Goal: Check status: Check status

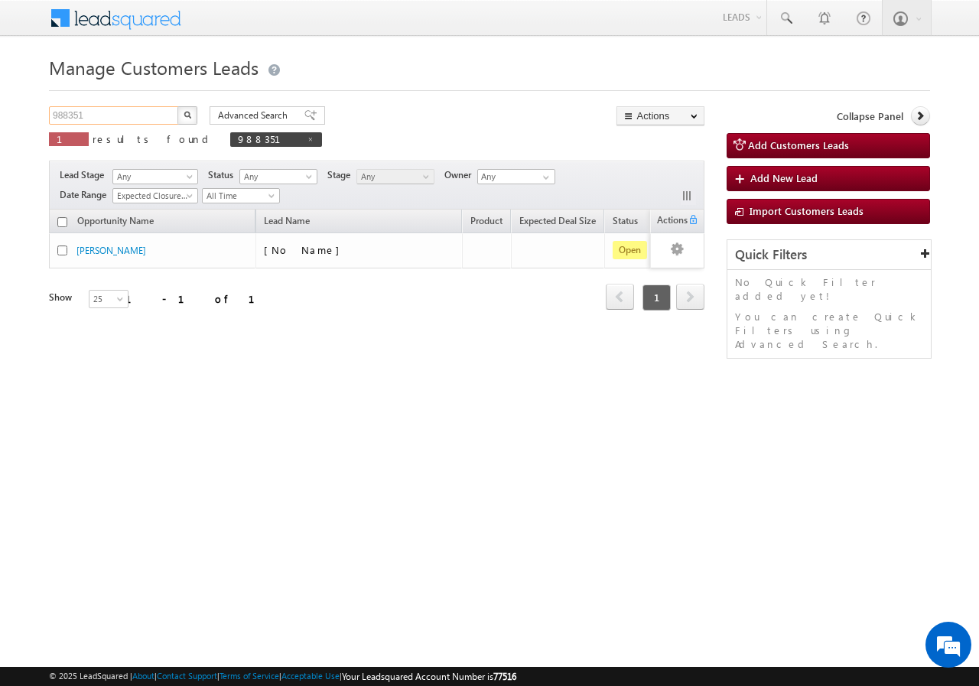
click at [119, 115] on input "988351" at bounding box center [114, 115] width 131 height 18
type input "9"
paste input "990351"
type input "990351"
click at [177, 106] on button "button" at bounding box center [187, 115] width 20 height 18
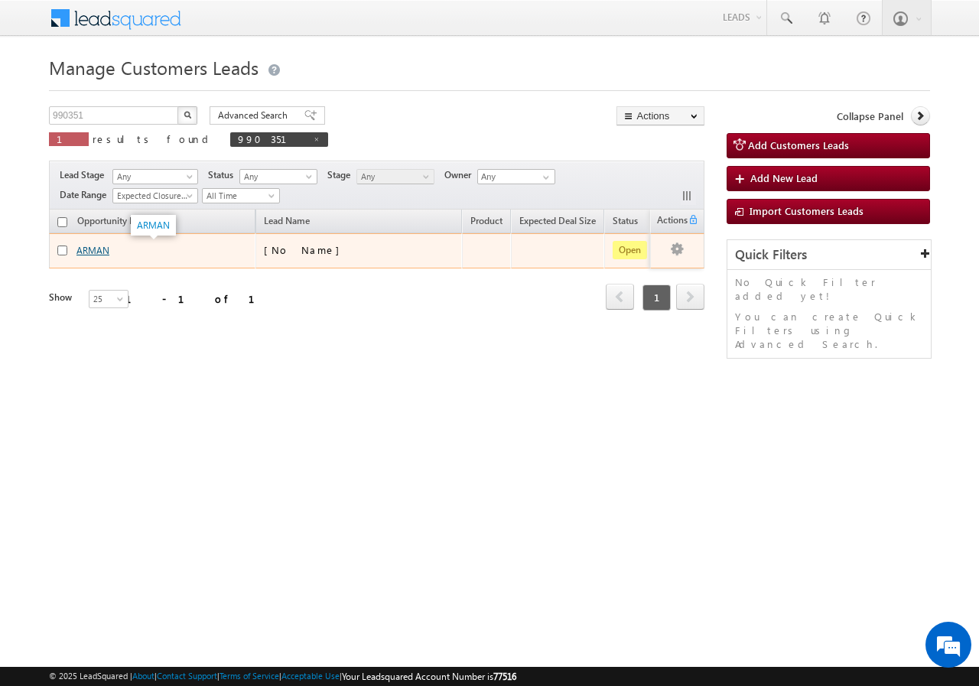
click at [94, 251] on link "ARMAN" at bounding box center [92, 250] width 33 height 11
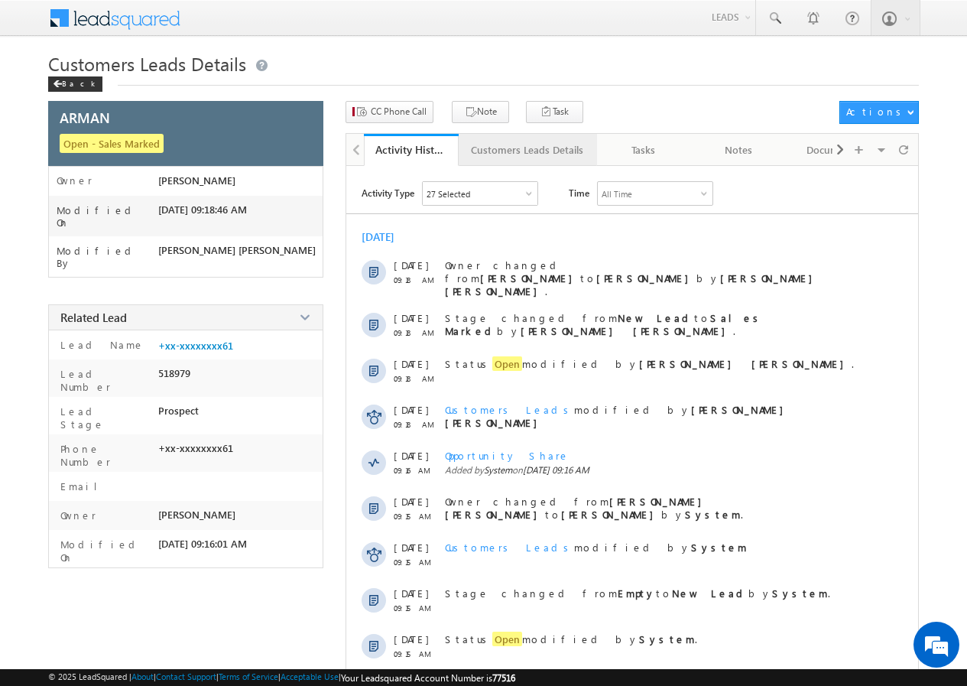
click at [514, 149] on div "Customers Leads Details" at bounding box center [527, 150] width 112 height 18
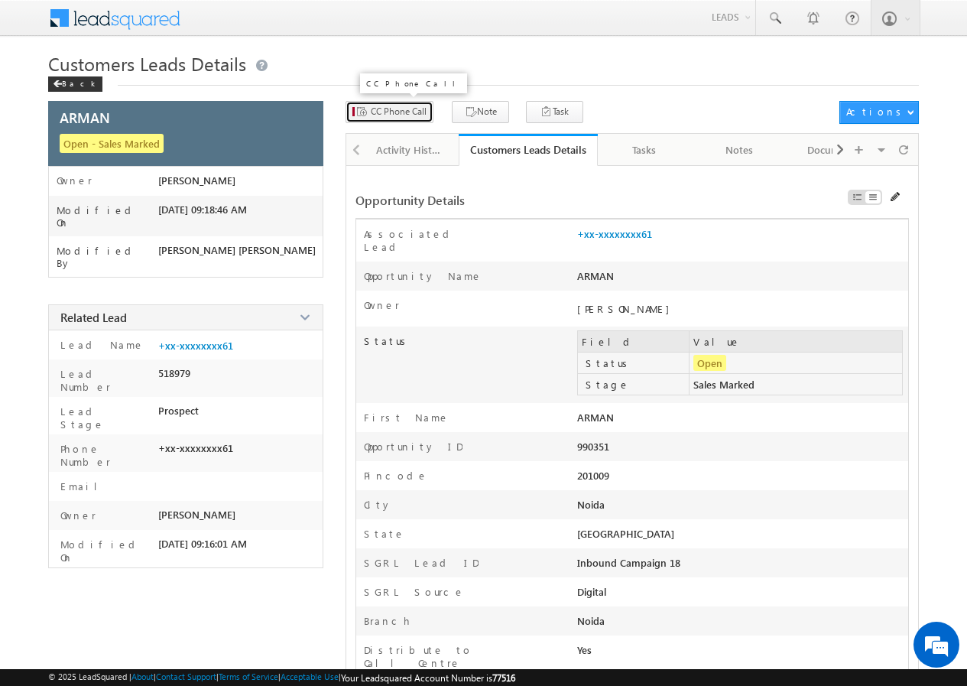
click at [391, 110] on span "CC Phone Call" at bounding box center [399, 112] width 56 height 14
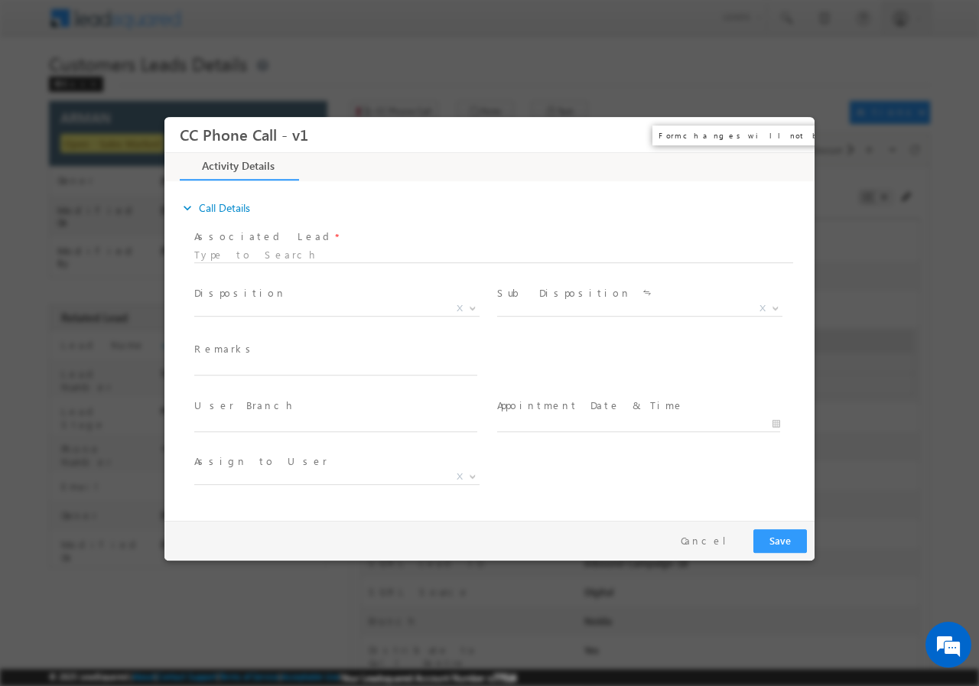
click at [791, 134] on button "×" at bounding box center [791, 134] width 26 height 28
